Goal: Task Accomplishment & Management: Use online tool/utility

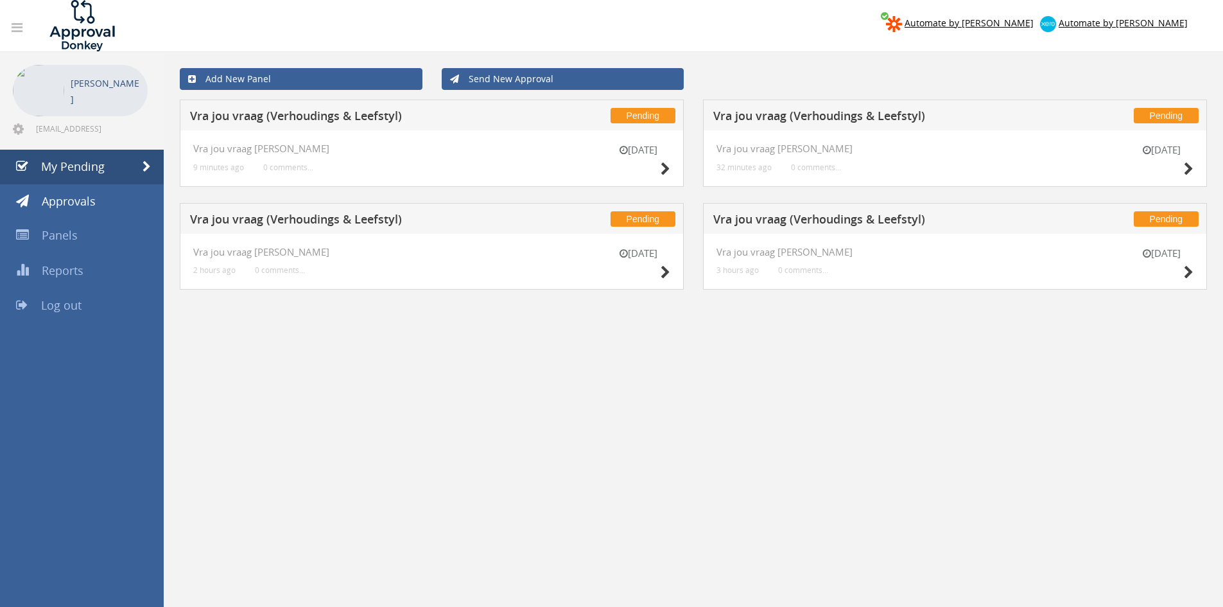
click at [1017, 272] on div "11 Aug Vra jou vraag V-L 3 hours ago 0 comments..." at bounding box center [955, 262] width 504 height 57
click at [1017, 272] on icon at bounding box center [1189, 272] width 10 height 13
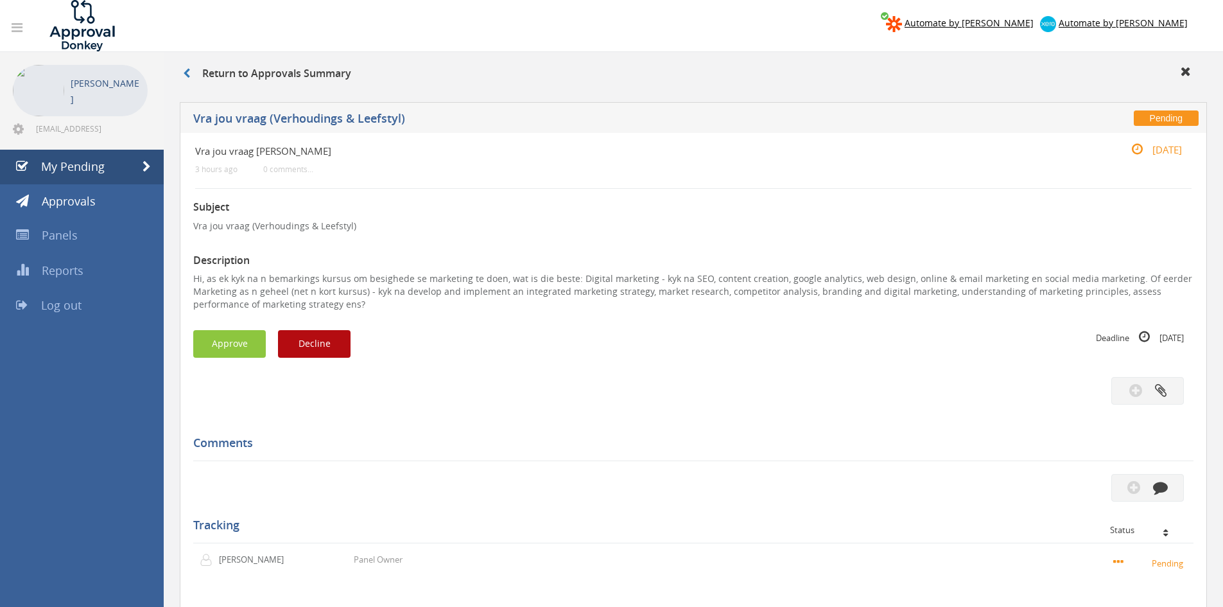
click at [696, 276] on p "Hi, as ek kyk na n bemarkings kursus om besighede se marketing te doen, wat is …" at bounding box center [693, 291] width 1001 height 39
drag, startPoint x: 695, startPoint y: 278, endPoint x: 682, endPoint y: 277, distance: 12.9
click at [682, 277] on p "Hi, as ek kyk na n bemarkings kursus om besighede se marketing te doen, wat is …" at bounding box center [693, 291] width 1001 height 39
copy p "SEO"
click at [333, 341] on button "Decline" at bounding box center [314, 344] width 73 height 28
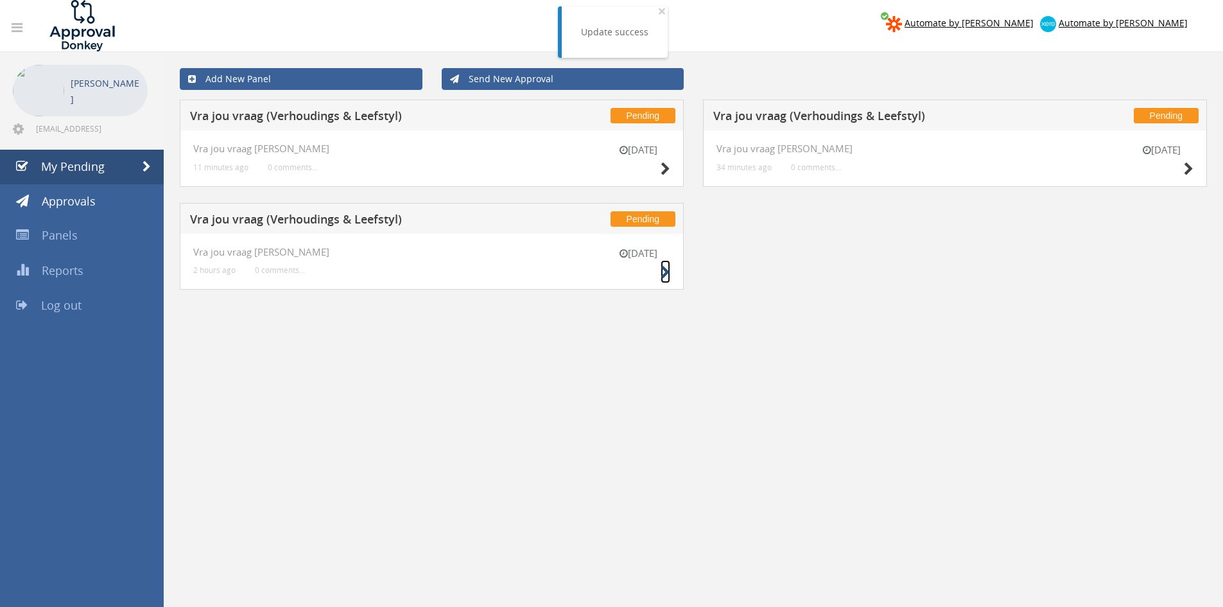
click at [662, 268] on icon at bounding box center [666, 272] width 10 height 13
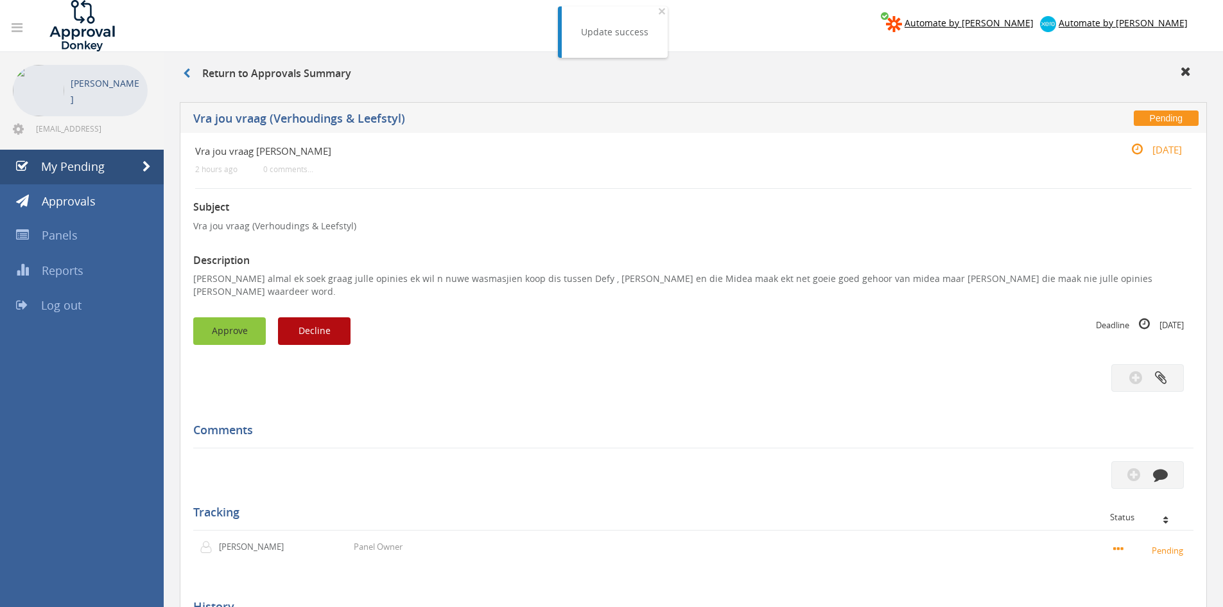
click at [227, 320] on button "Approve" at bounding box center [229, 331] width 73 height 28
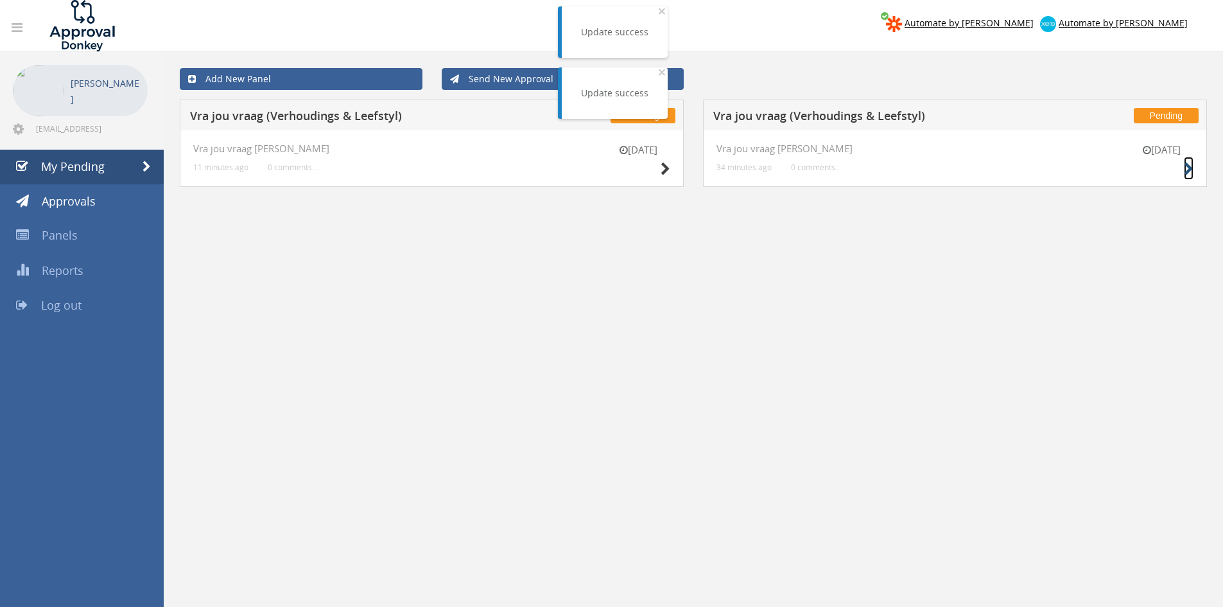
click at [1017, 167] on icon at bounding box center [1189, 168] width 10 height 13
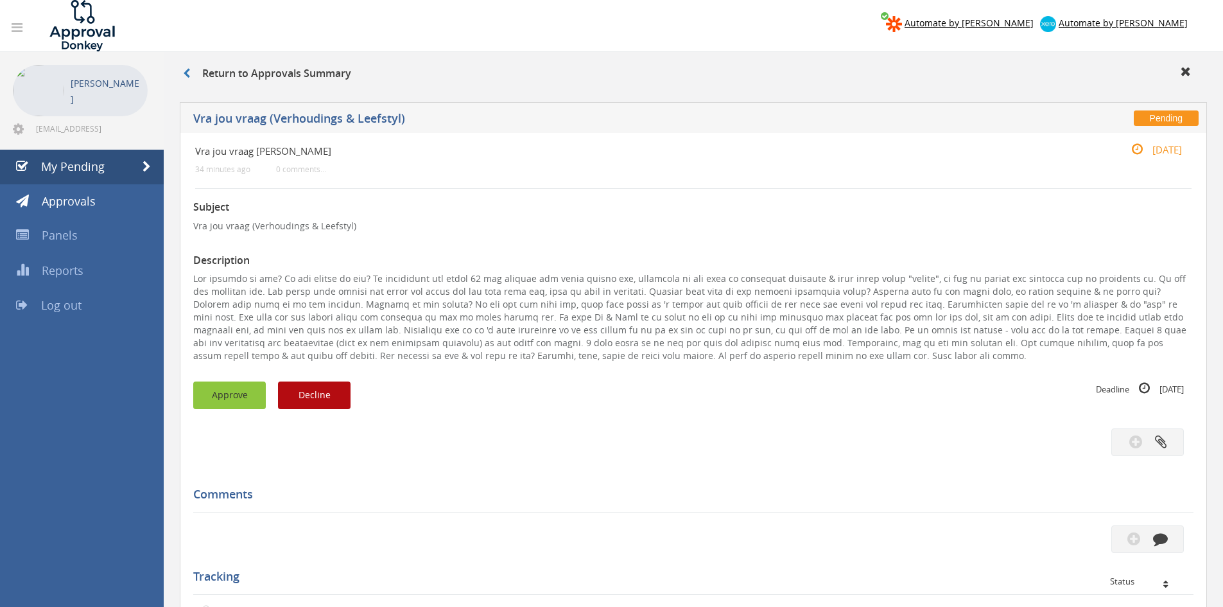
click at [220, 392] on button "Approve" at bounding box center [229, 395] width 73 height 28
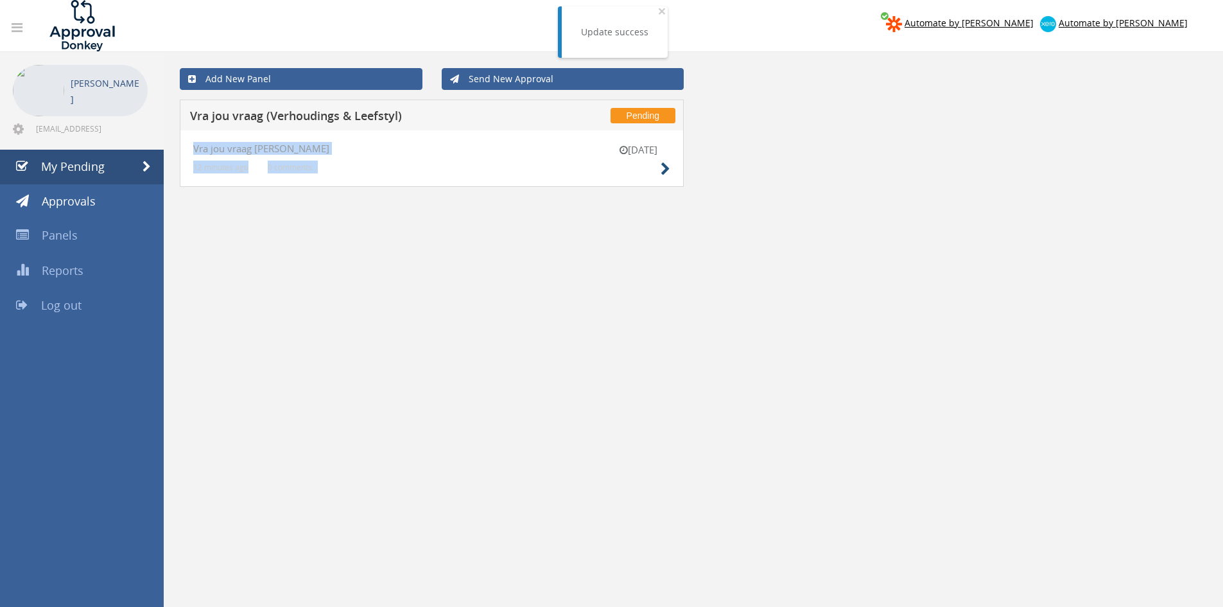
click at [668, 168] on div "11 Aug Vra jou vraag V-L 12 minutes ago 0 comments..." at bounding box center [432, 158] width 504 height 57
click at [666, 168] on icon at bounding box center [666, 168] width 10 height 13
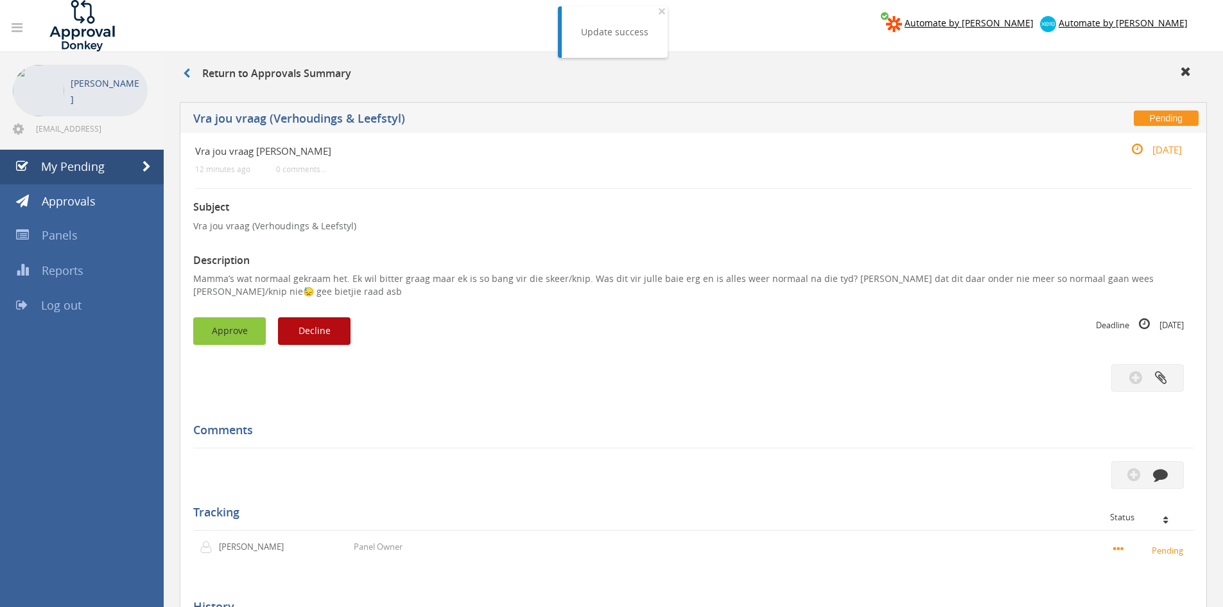
click at [229, 326] on button "Approve" at bounding box center [229, 331] width 73 height 28
